Goal: Communication & Community: Answer question/provide support

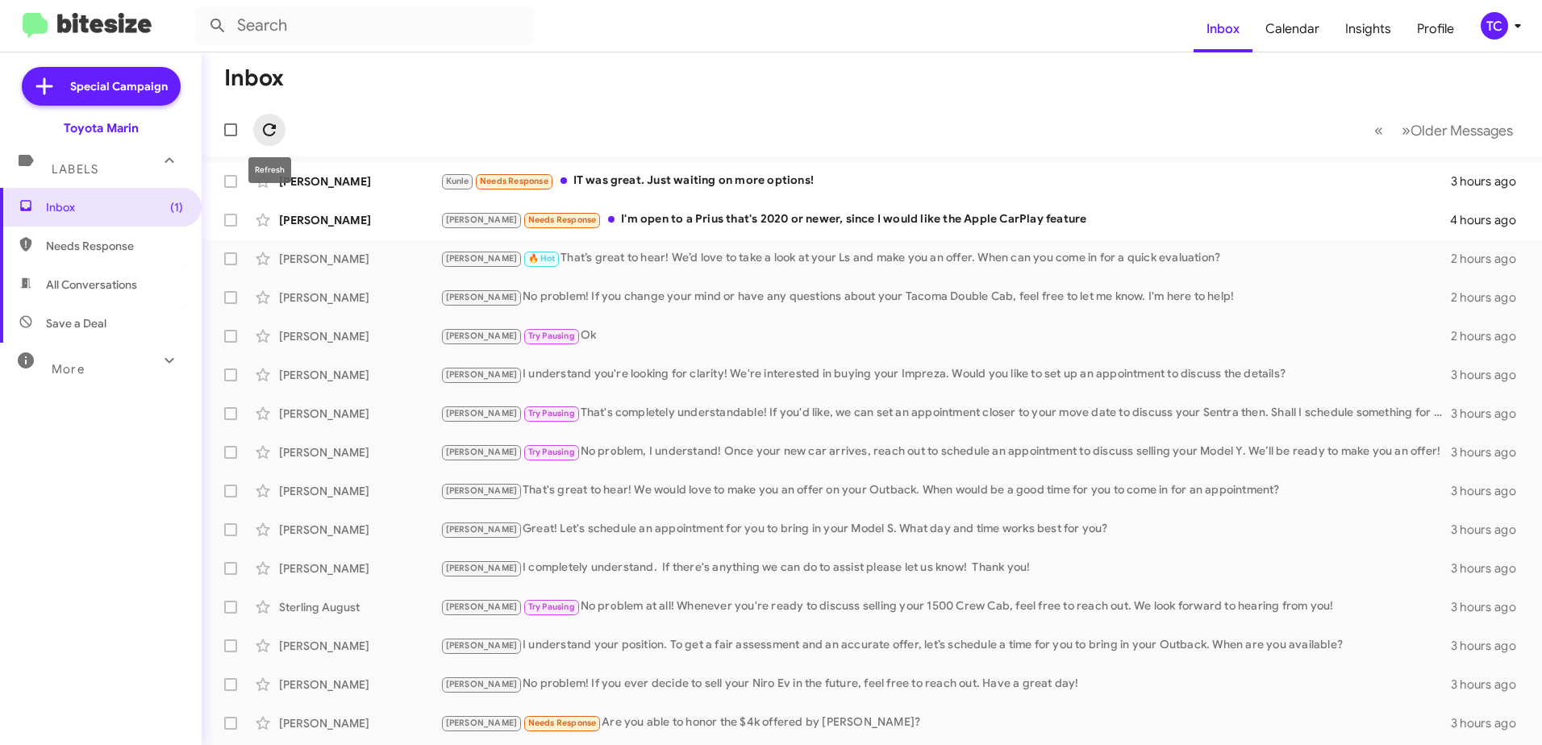
click at [277, 131] on icon at bounding box center [269, 129] width 19 height 19
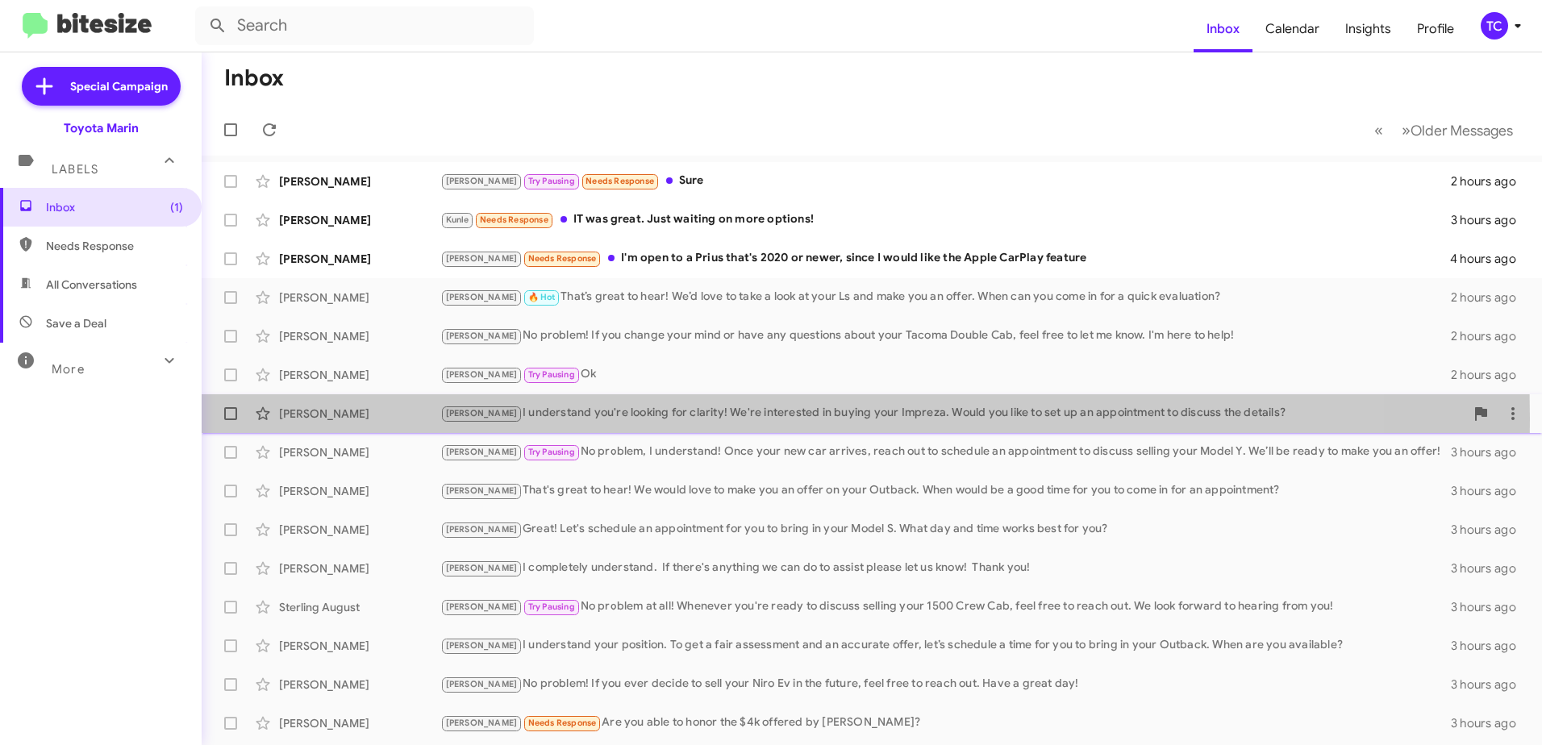
click at [535, 419] on div "[PERSON_NAME] I understand you're looking for clarity! We're interested in buyi…" at bounding box center [952, 413] width 1024 height 19
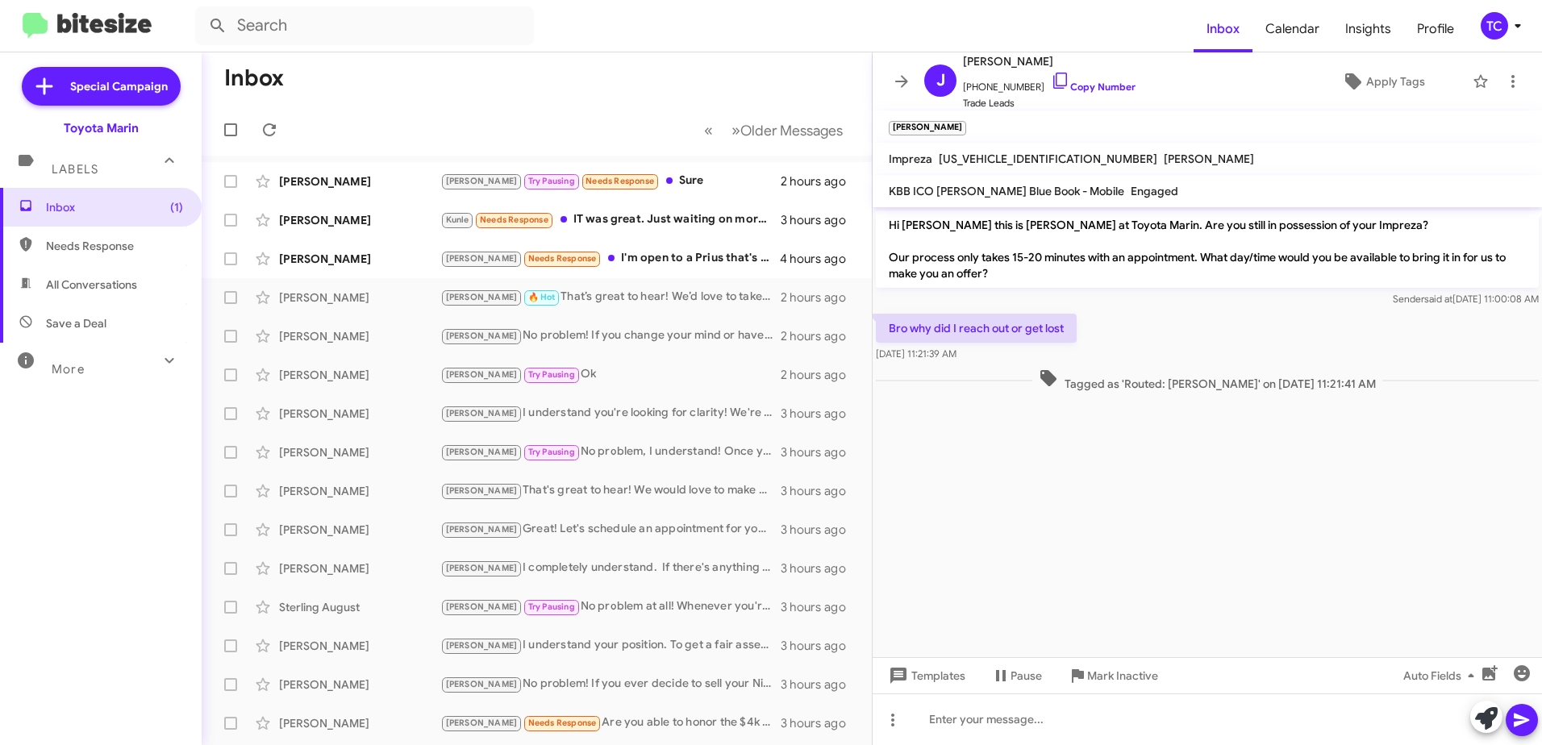
click at [1126, 431] on cdk-virtual-scroll-viewport "Hi [PERSON_NAME] this is [PERSON_NAME] at Toyota Marin. Are you still in posses…" at bounding box center [1206, 432] width 669 height 450
click at [620, 414] on div "[PERSON_NAME] I understand you're looking for clarity! We're interested in buyi…" at bounding box center [617, 413] width 354 height 19
click at [1165, 473] on cdk-virtual-scroll-viewport "Hi [PERSON_NAME] this is [PERSON_NAME] at Toyota Marin. Are you still in posses…" at bounding box center [1206, 432] width 669 height 450
click at [266, 124] on icon at bounding box center [269, 129] width 19 height 19
click at [900, 81] on icon at bounding box center [901, 81] width 13 height 12
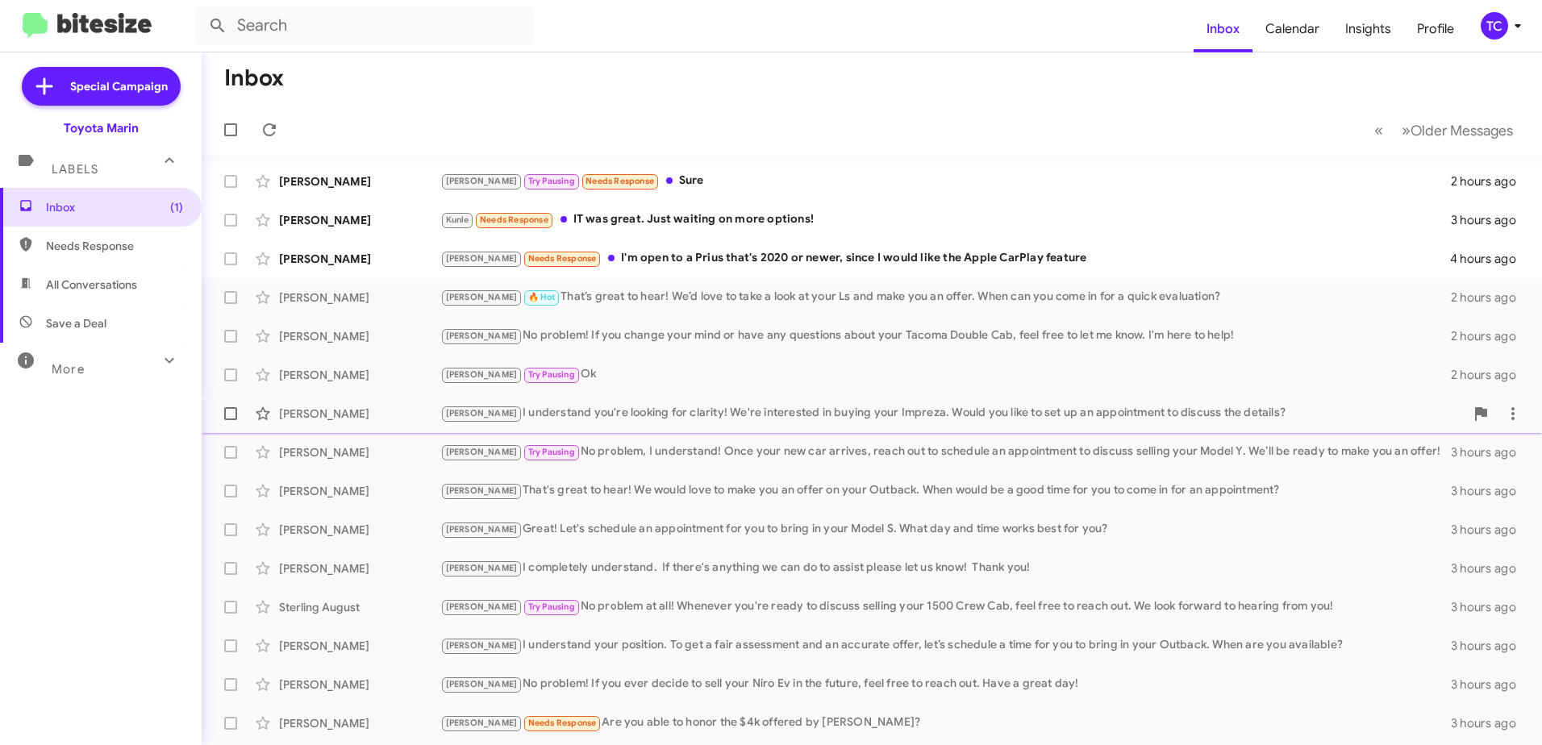
click at [531, 407] on div "[PERSON_NAME] I understand you're looking for clarity! We're interested in buyi…" at bounding box center [952, 413] width 1024 height 19
